Goal: Task Accomplishment & Management: Complete application form

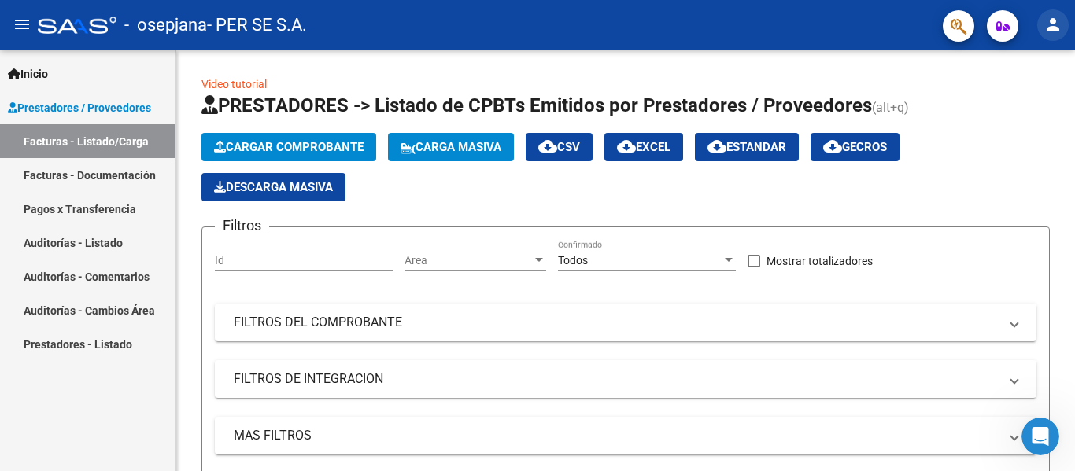
click at [1058, 27] on mat-icon "person" at bounding box center [1052, 24] width 19 height 19
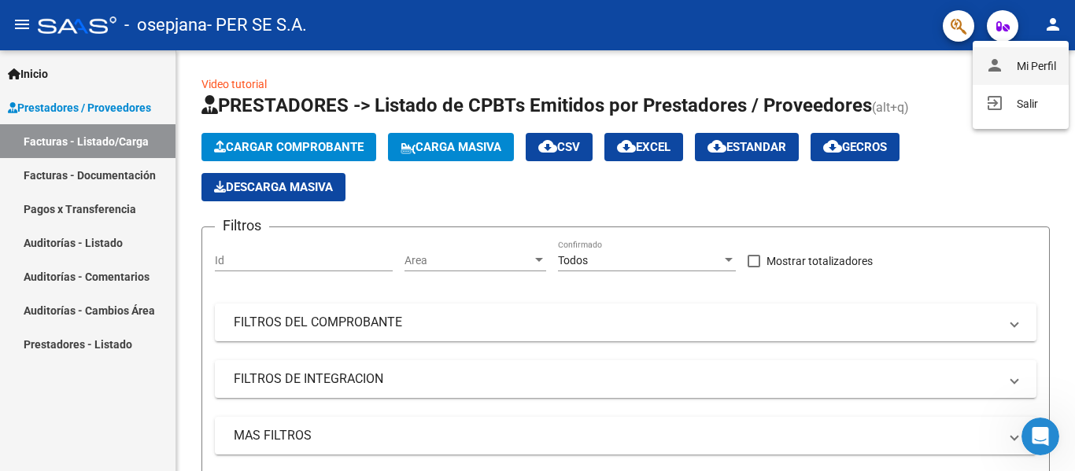
click at [1044, 68] on button "person Mi Perfil" at bounding box center [1021, 66] width 96 height 38
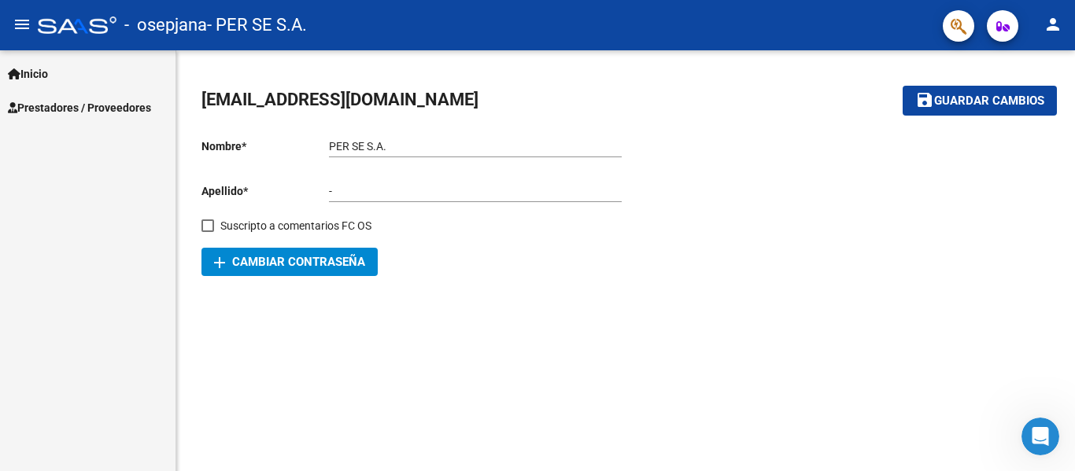
click at [41, 75] on span "Inicio" at bounding box center [28, 73] width 40 height 17
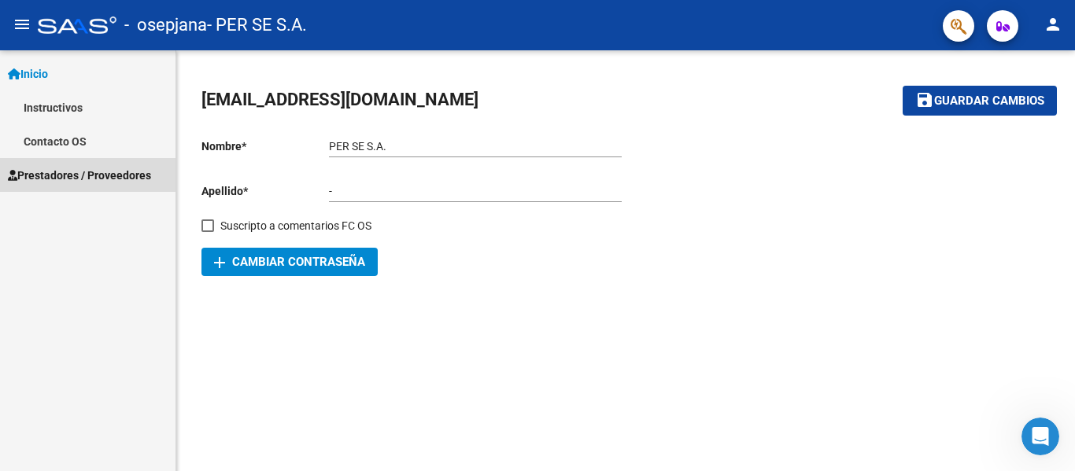
click at [45, 161] on link "Prestadores / Proveedores" at bounding box center [87, 175] width 175 height 34
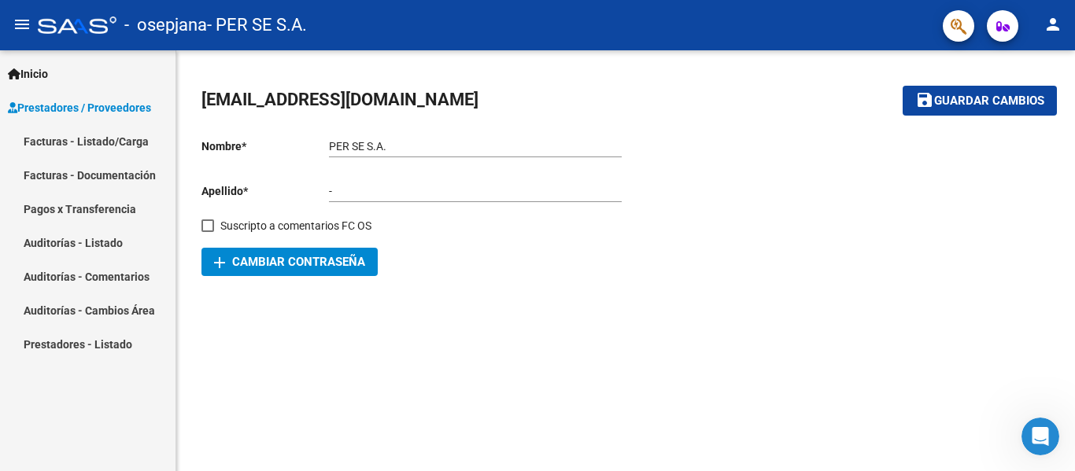
click at [83, 142] on link "Facturas - Listado/Carga" at bounding box center [87, 141] width 175 height 34
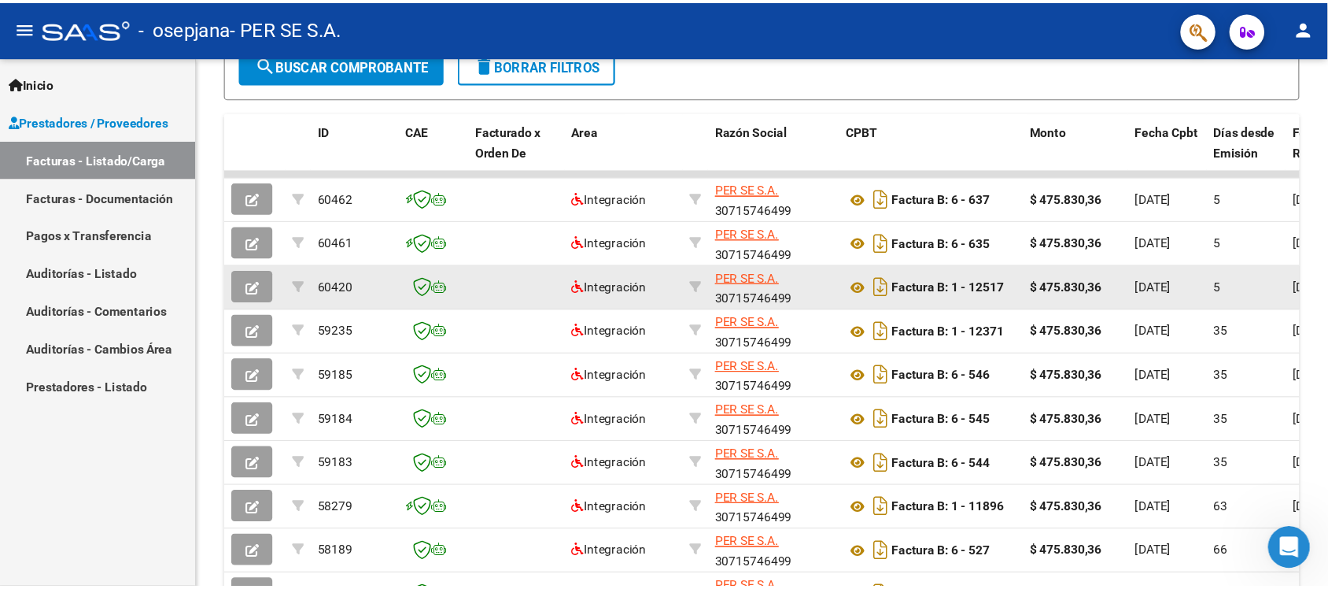
scroll to position [393, 0]
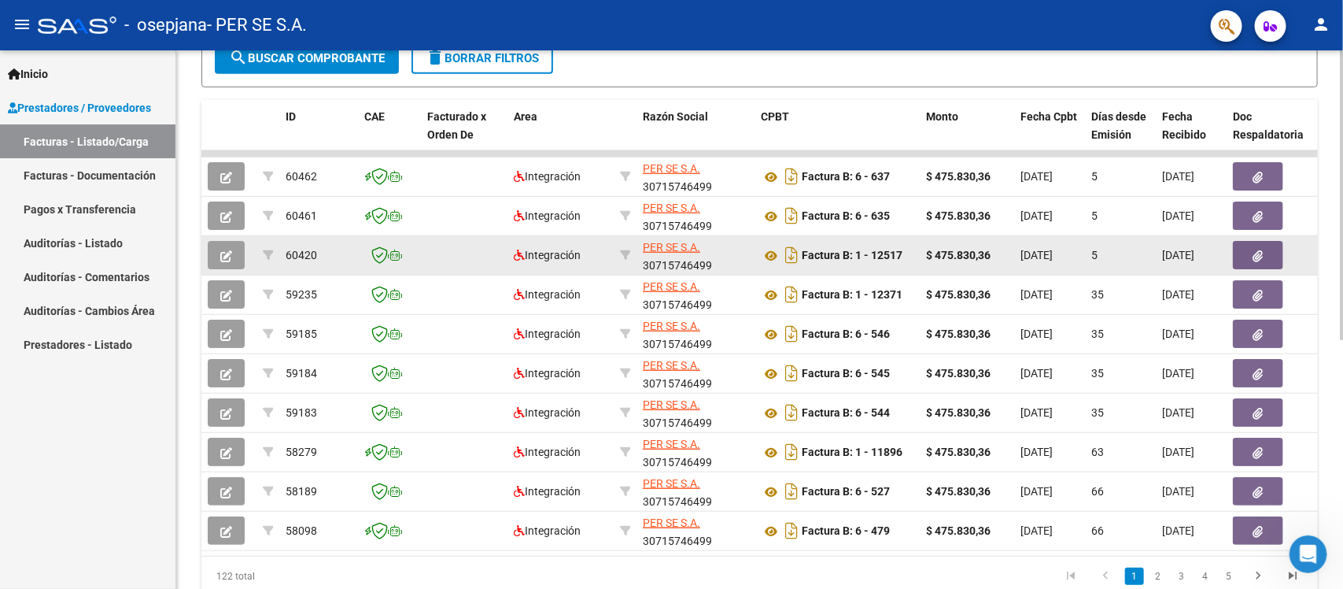
click at [1074, 253] on div "5" at bounding box center [1120, 255] width 58 height 18
click at [232, 252] on button "button" at bounding box center [226, 255] width 37 height 28
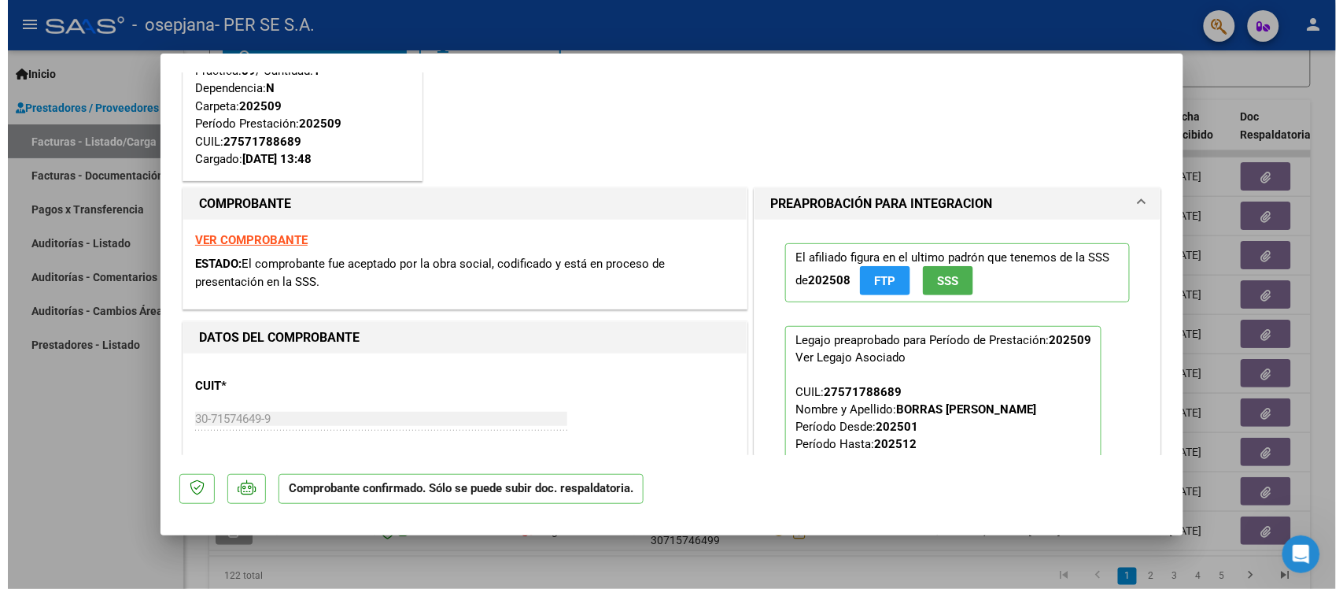
scroll to position [0, 0]
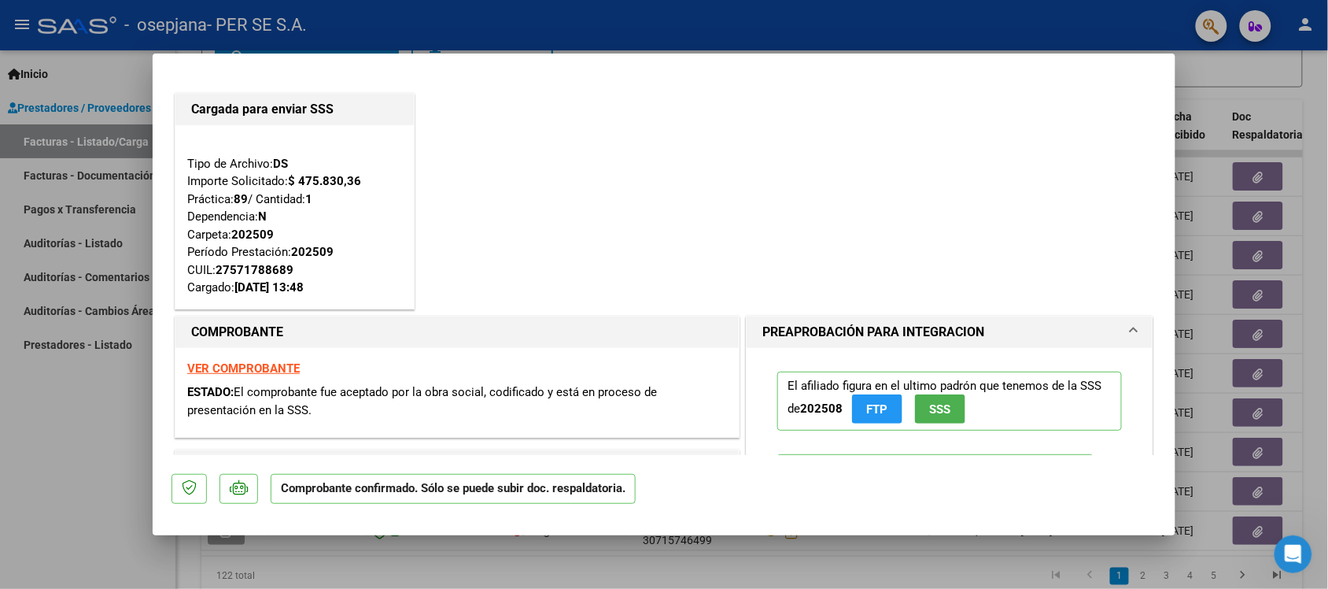
click at [108, 410] on div at bounding box center [664, 294] width 1328 height 589
type input "$ 0,00"
